Goal: Task Accomplishment & Management: Use online tool/utility

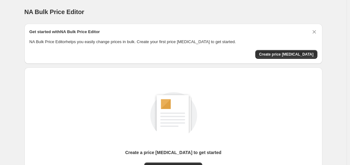
scroll to position [69, 0]
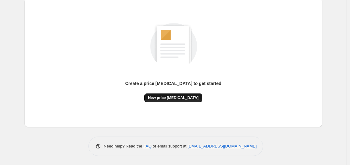
click at [163, 99] on span "New price change job" at bounding box center [173, 98] width 50 height 5
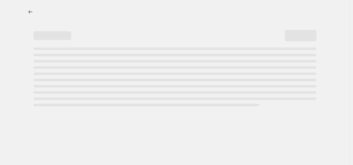
select select "percentage"
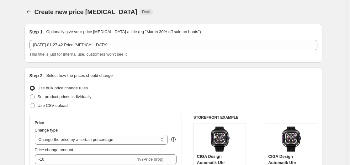
scroll to position [63, 0]
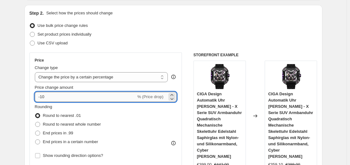
drag, startPoint x: 42, startPoint y: 97, endPoint x: 57, endPoint y: 97, distance: 15.4
click at [57, 97] on input "-10" at bounding box center [85, 97] width 101 height 10
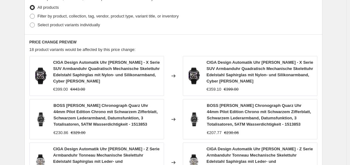
scroll to position [515, 0]
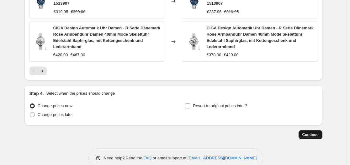
type input "-30"
click at [311, 133] on span "Continue" at bounding box center [310, 135] width 16 height 5
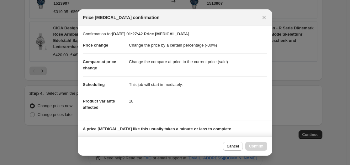
scroll to position [98, 0]
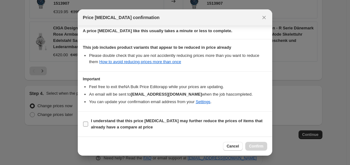
drag, startPoint x: 87, startPoint y: 124, endPoint x: 143, endPoint y: 125, distance: 55.8
click at [90, 124] on label "I understand that this price change job may further reduce the prices of items …" at bounding box center [175, 124] width 184 height 15
click at [88, 124] on input "I understand that this price change job may further reduce the prices of items …" at bounding box center [85, 124] width 5 height 5
checkbox input "true"
click at [261, 145] on span "Confirm" at bounding box center [256, 146] width 14 height 5
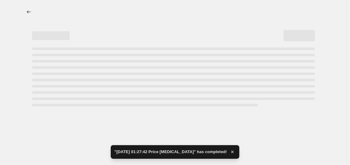
select select "percentage"
